Goal: Check status: Check status

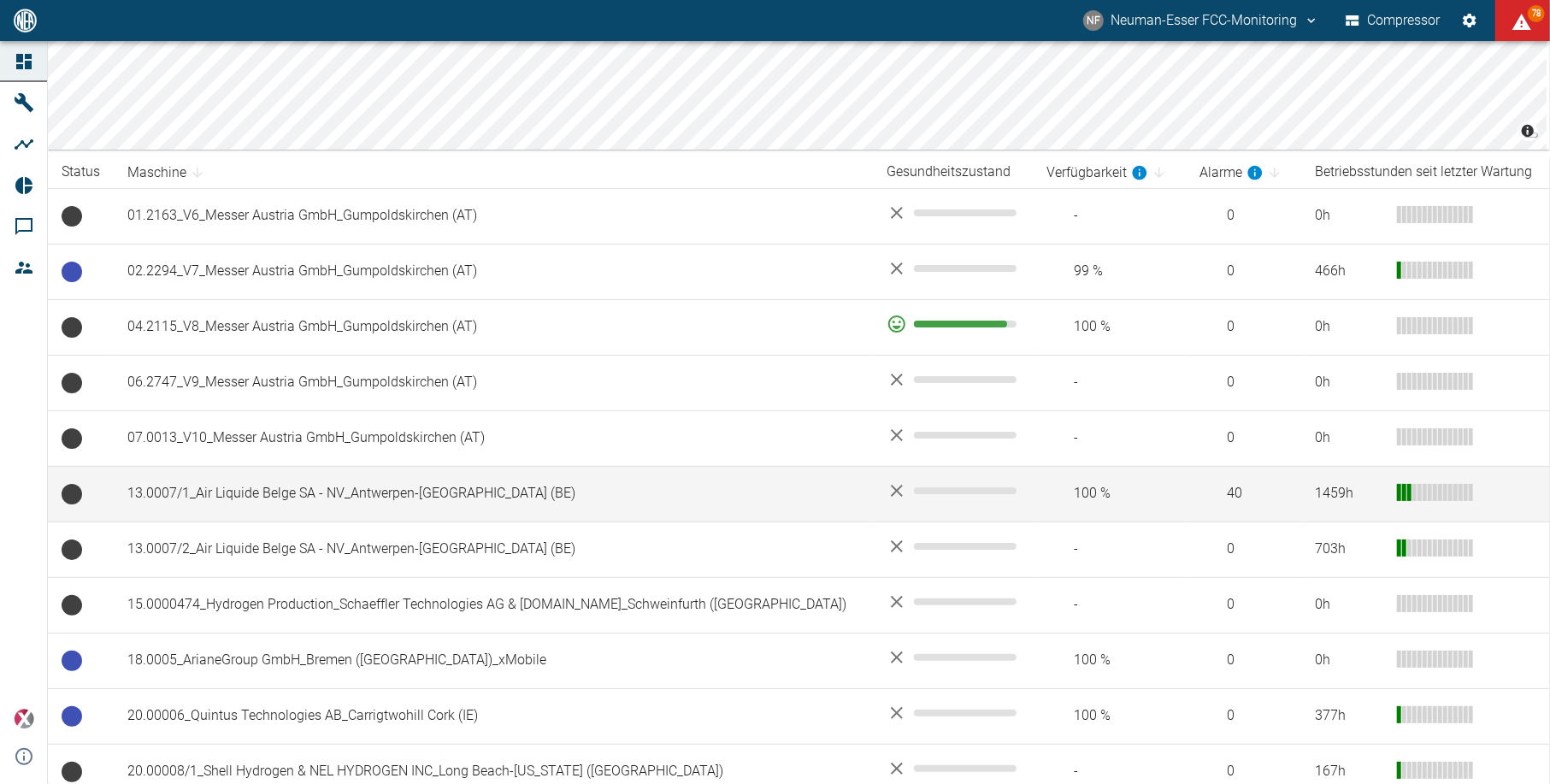
scroll to position [227, 0]
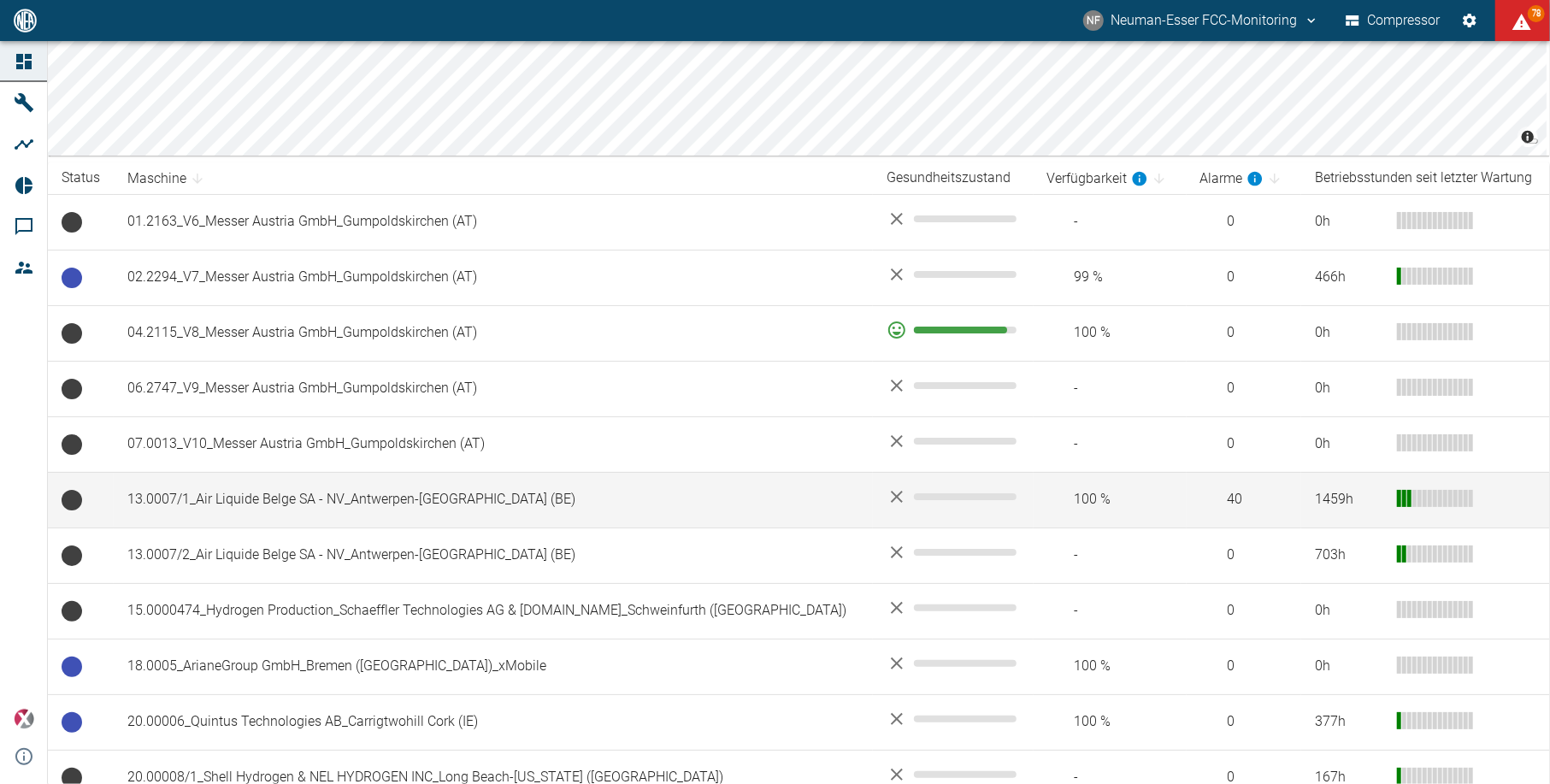
click at [340, 510] on td "13.0007/1_Air Liquide Belge SA - NV_Antwerpen-[GEOGRAPHIC_DATA] (BE)" at bounding box center [493, 499] width 759 height 55
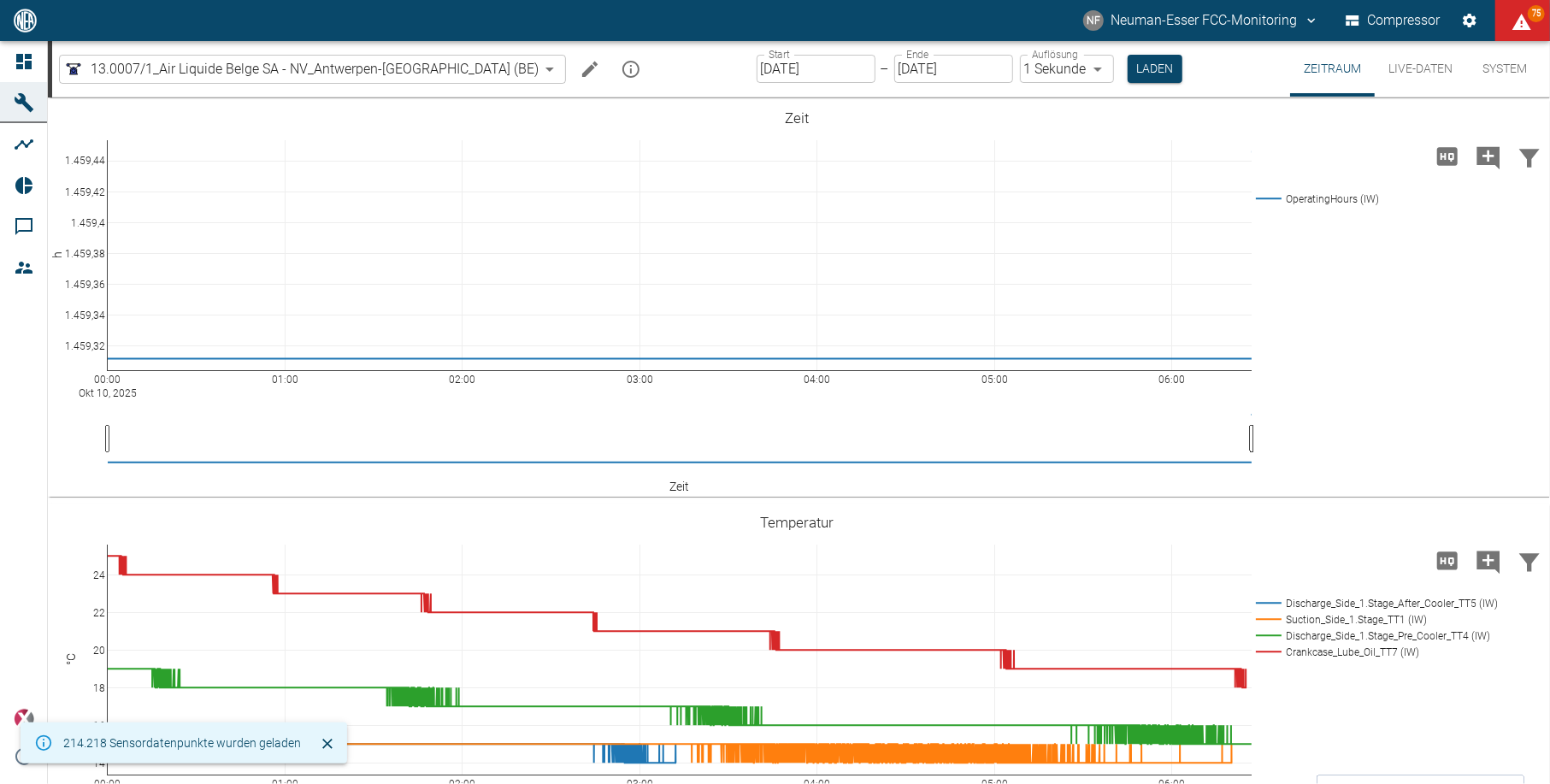
click at [757, 71] on input "[DATE]" at bounding box center [816, 69] width 119 height 28
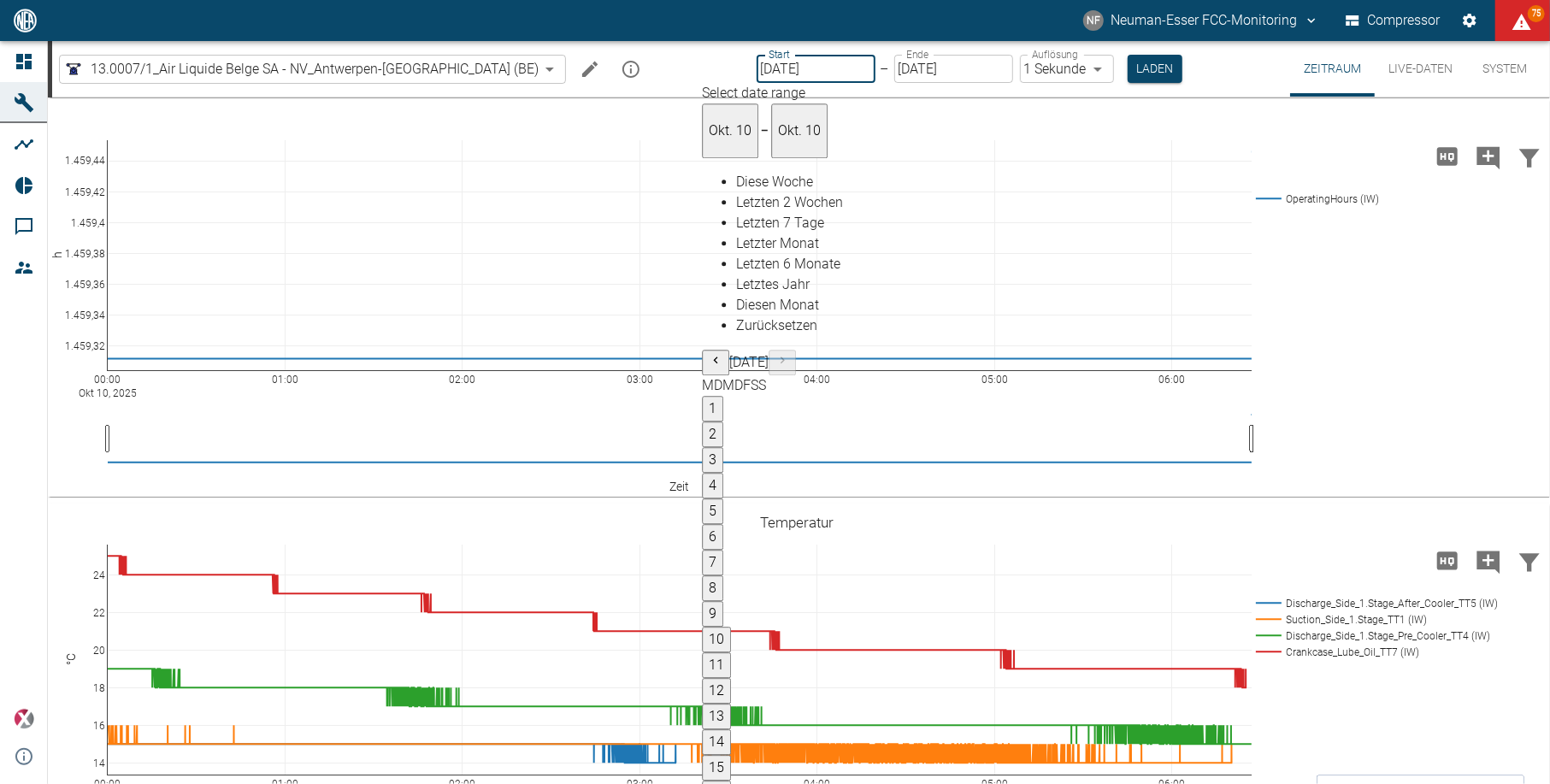
type input "[DATE]"
type input "2min"
click at [934, 55] on input "[DATE]" at bounding box center [955, 69] width 119 height 28
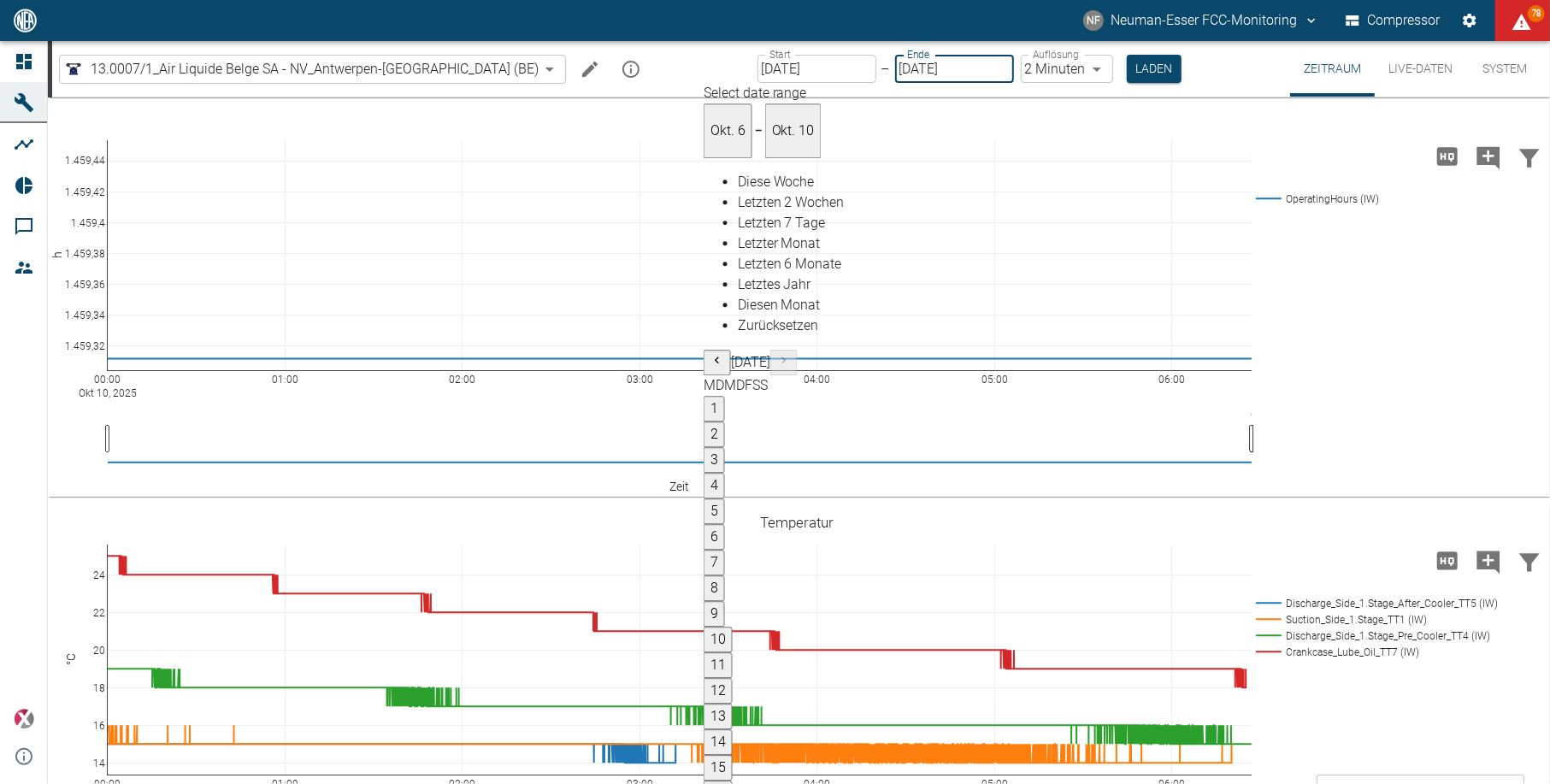
type input "[DATE]"
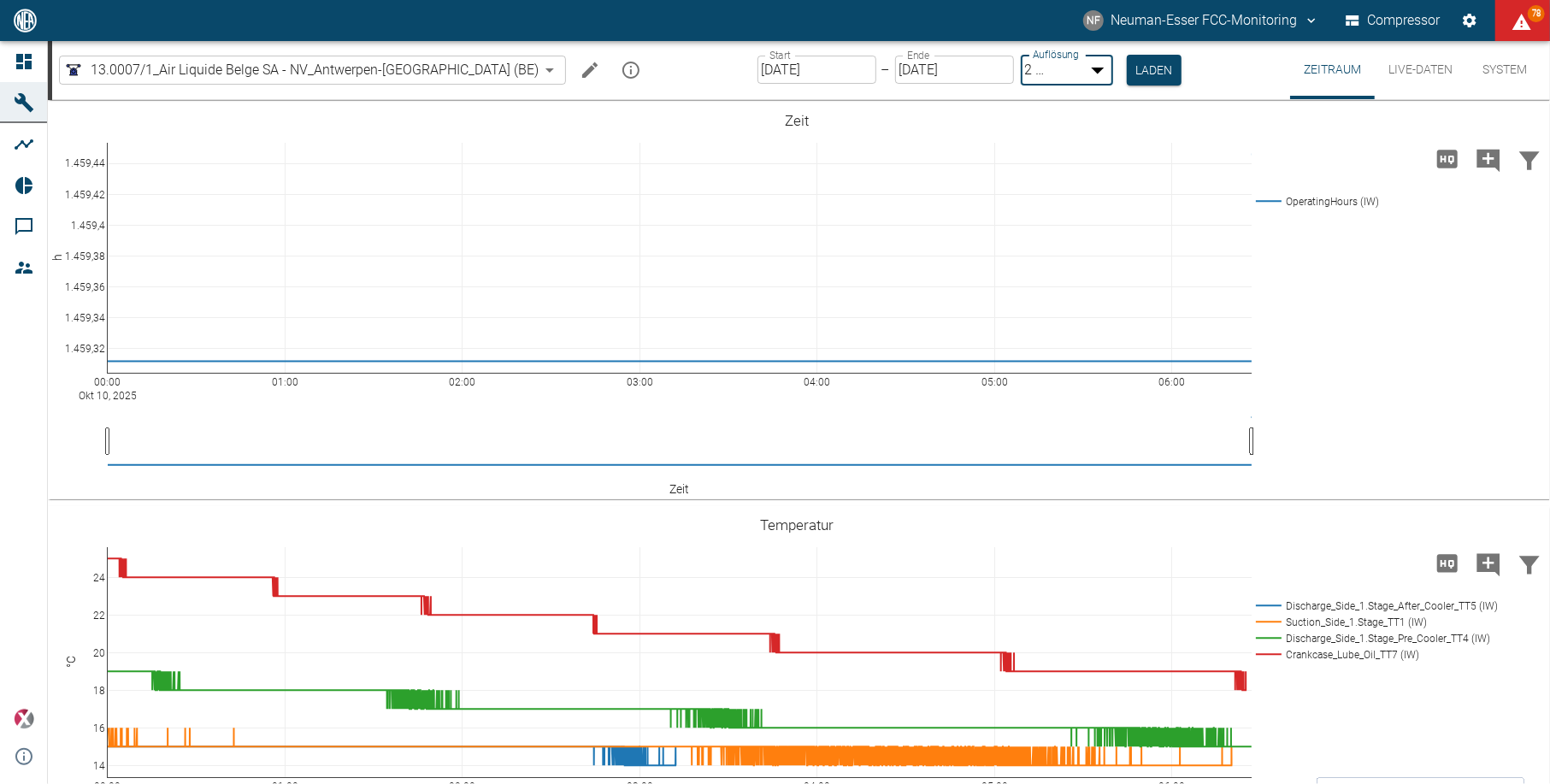
click at [1014, 70] on body "[PERSON_NAME] FCC-Monitoring Compressor 78 Dashboard Maschinen Analysen Reports…" at bounding box center [775, 392] width 1550 height 784
type input "1sec"
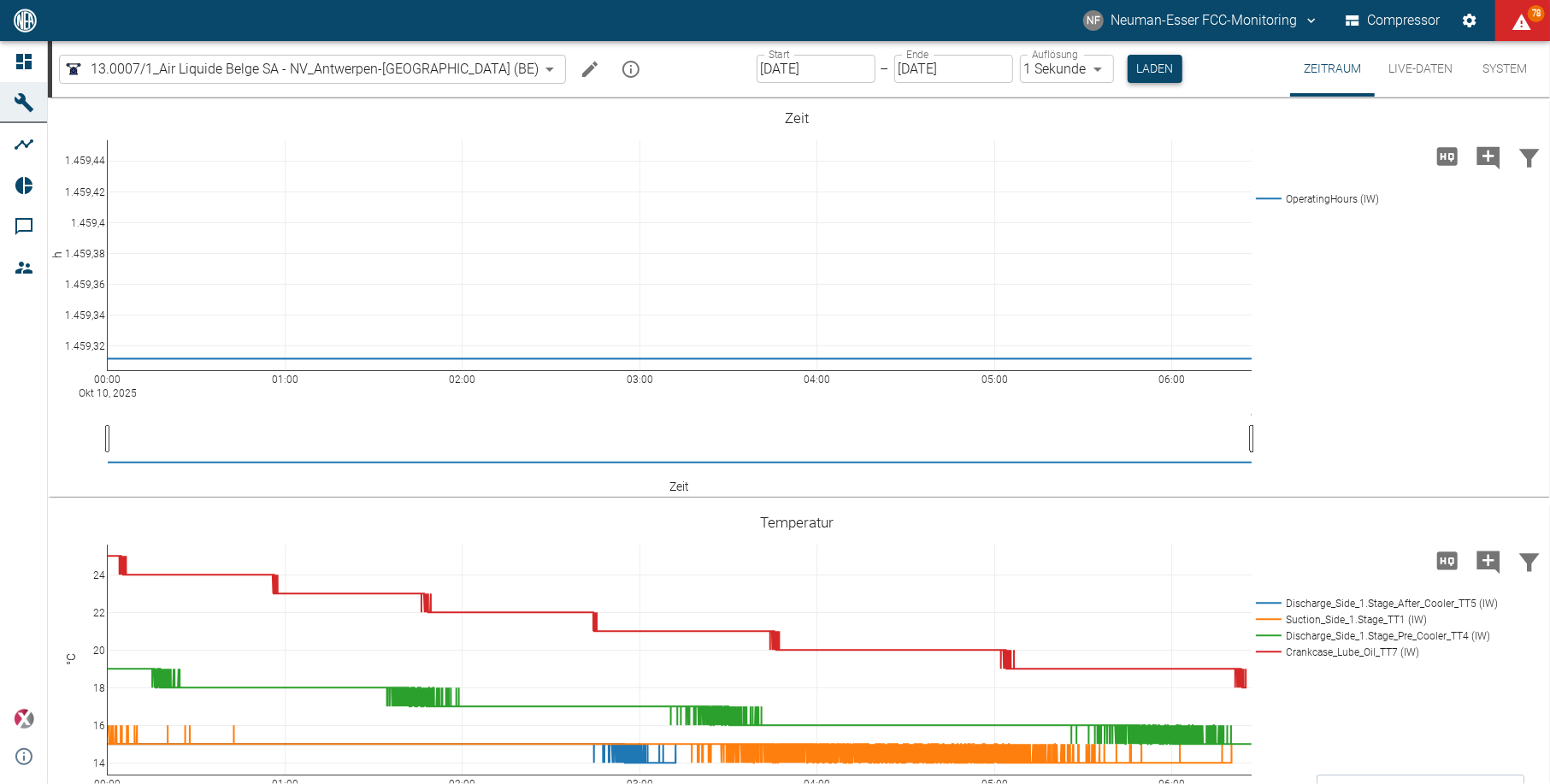
click at [1128, 75] on button "Laden" at bounding box center [1155, 69] width 55 height 28
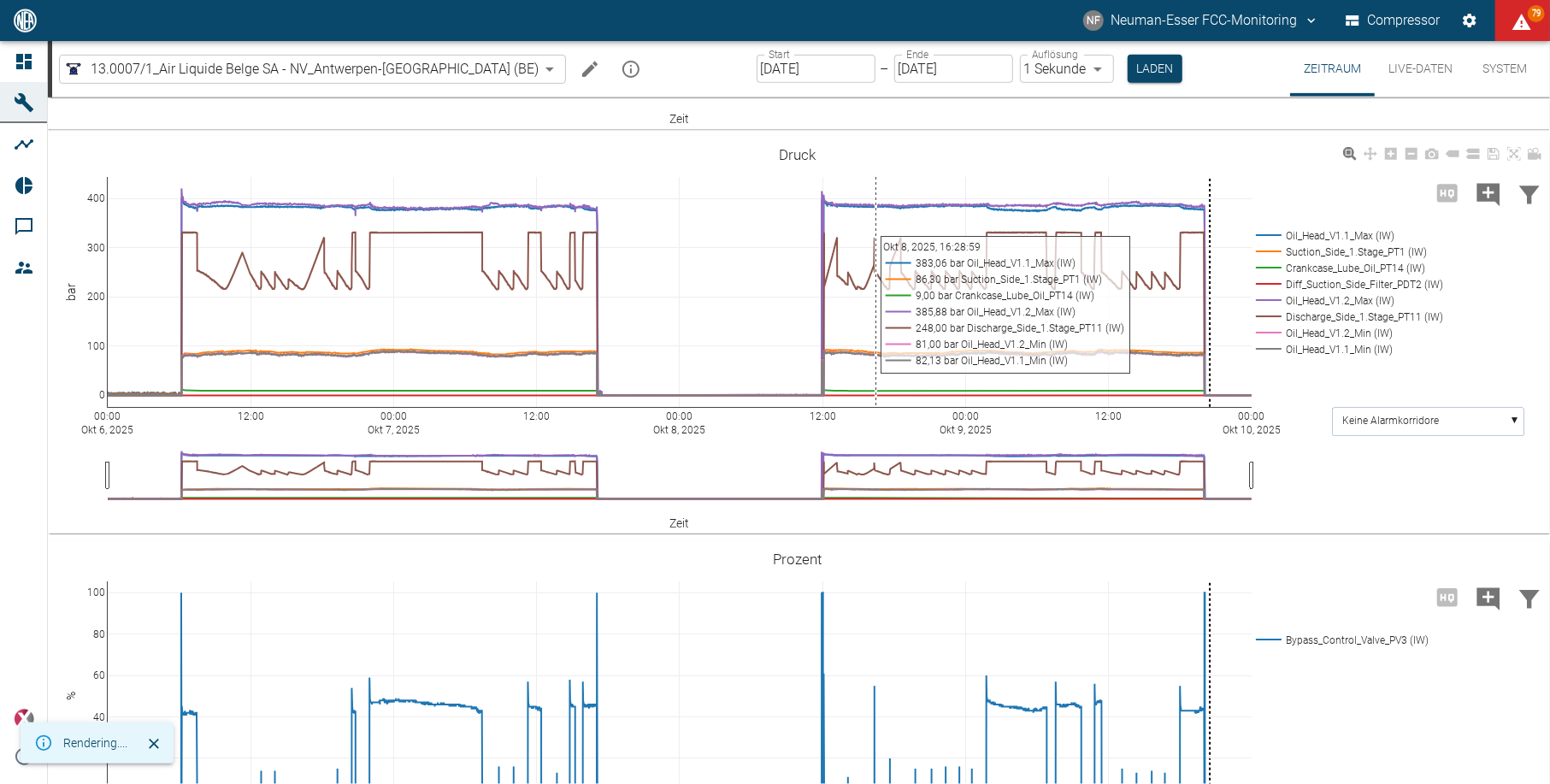
scroll to position [683, 0]
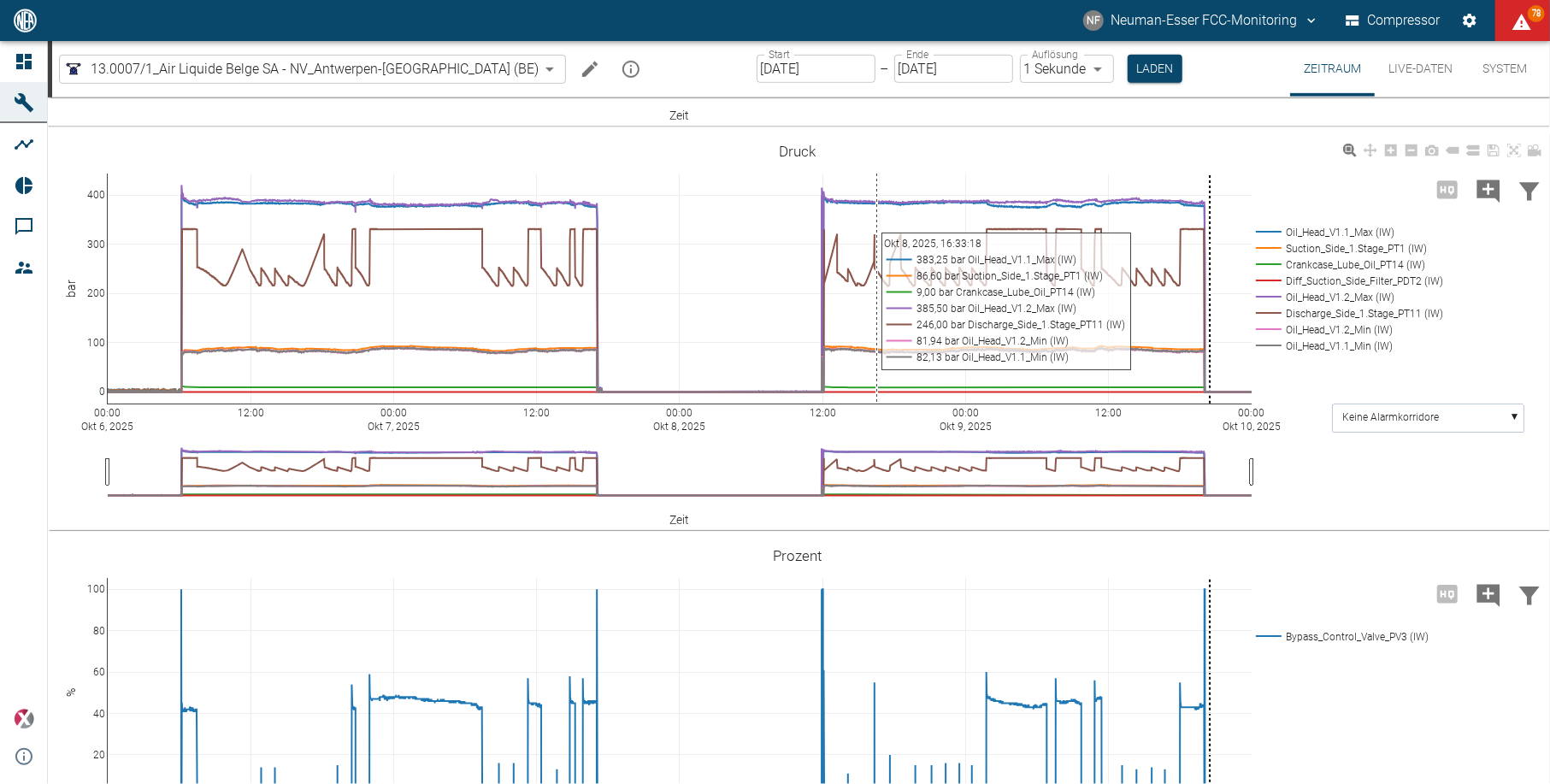
click at [1128, 55] on button "Laden" at bounding box center [1155, 69] width 55 height 28
